Goal: Find specific page/section: Find specific page/section

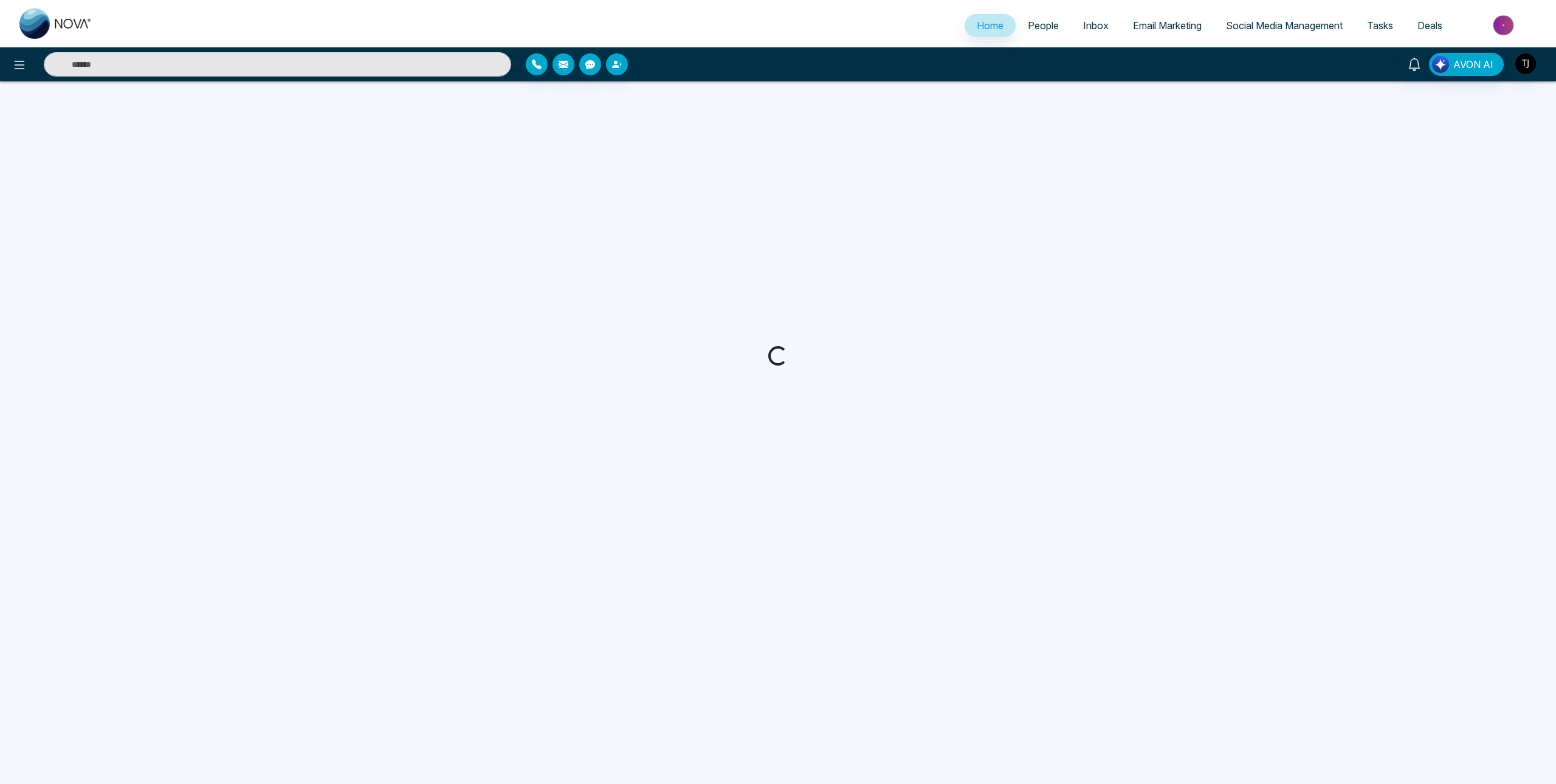
select select "*"
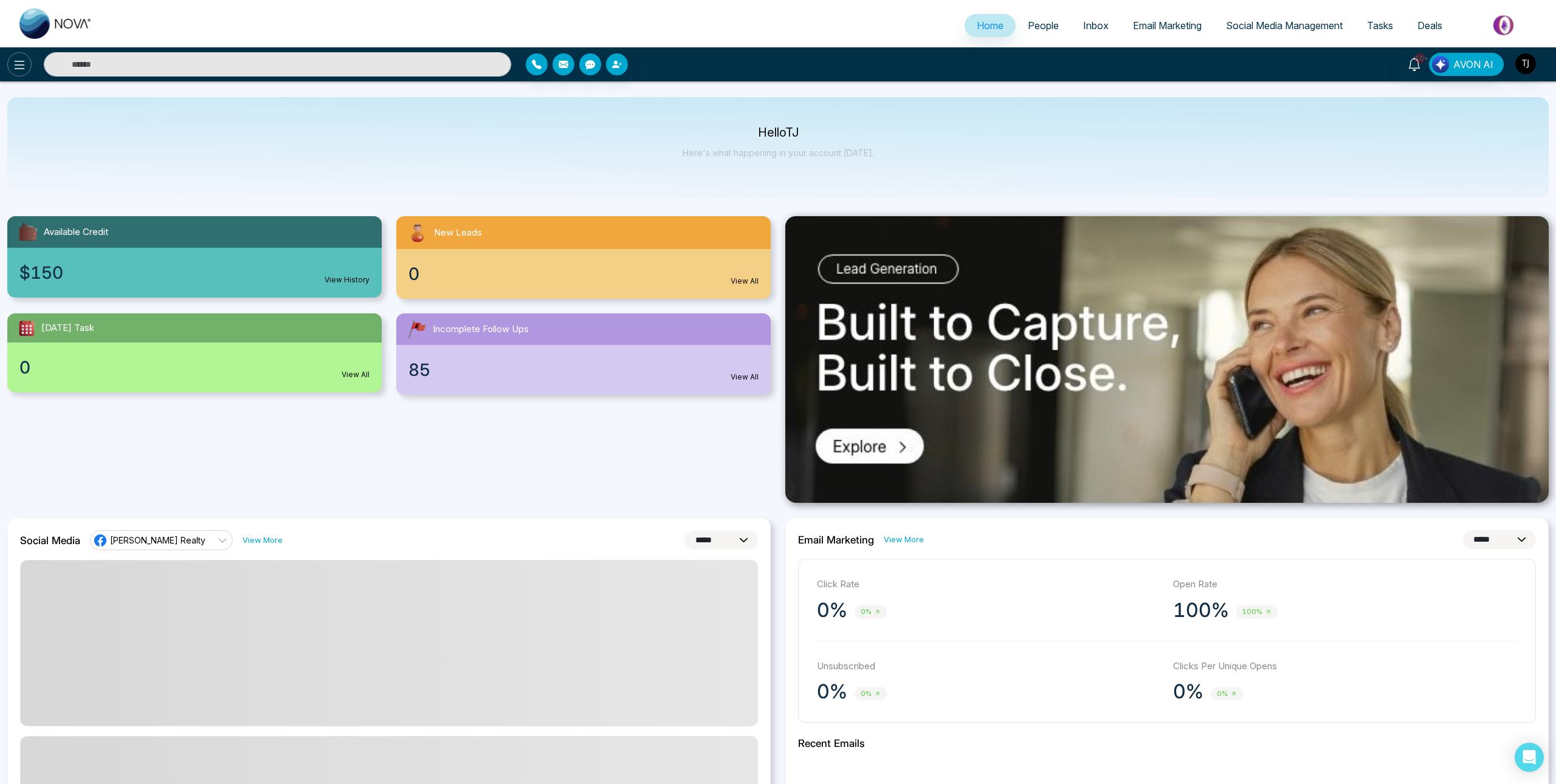
click at [24, 71] on icon at bounding box center [19, 65] width 14 height 14
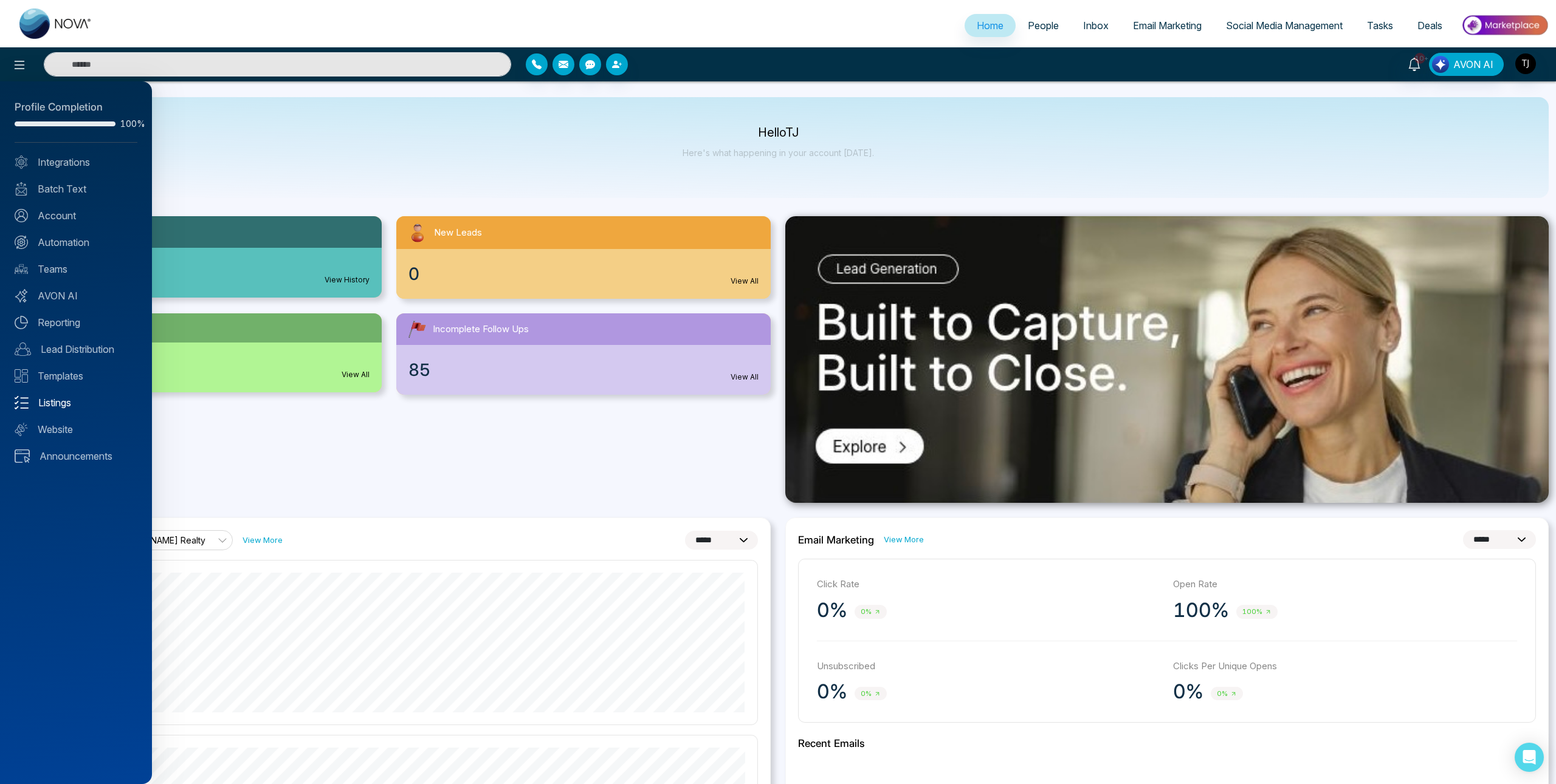
click at [71, 401] on link "Listings" at bounding box center [76, 402] width 123 height 14
